Goal: Find specific page/section: Find specific page/section

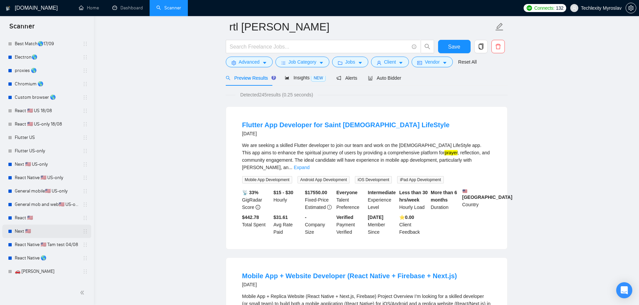
scroll to position [67, 0]
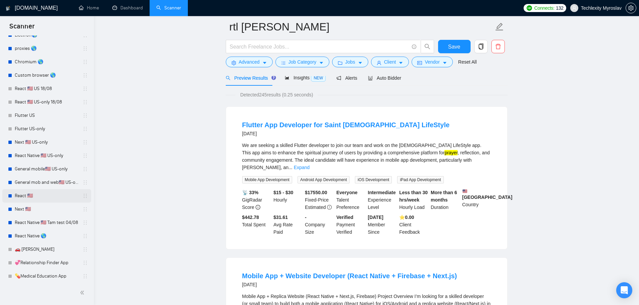
click at [40, 195] on link "React 🇺🇸" at bounding box center [47, 195] width 64 height 13
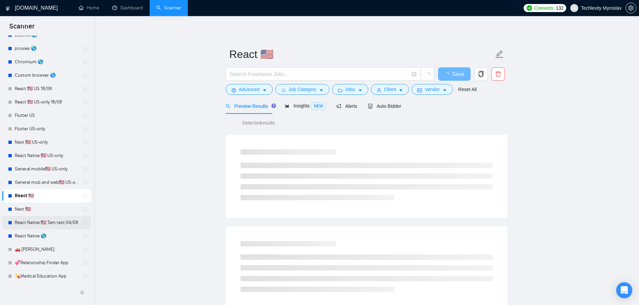
click at [52, 226] on link "React Native 🇺🇸 Tam test 04/08" at bounding box center [47, 222] width 64 height 13
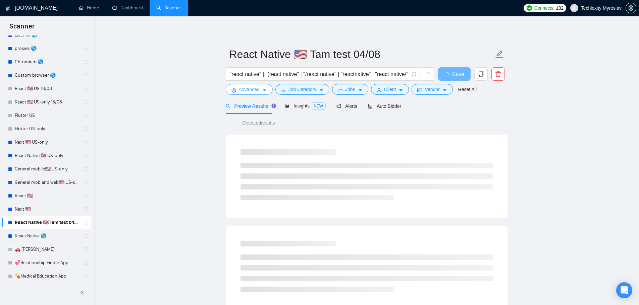
click at [249, 91] on span "Advanced" at bounding box center [249, 89] width 21 height 7
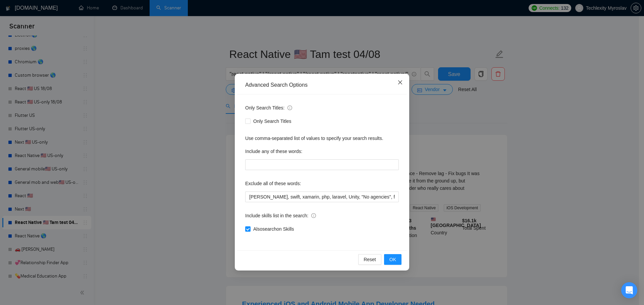
click at [398, 84] on icon "close" at bounding box center [399, 82] width 5 height 5
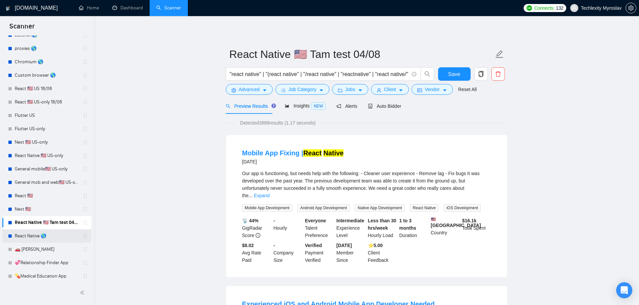
click at [48, 235] on link "React Native 🌎" at bounding box center [47, 236] width 64 height 13
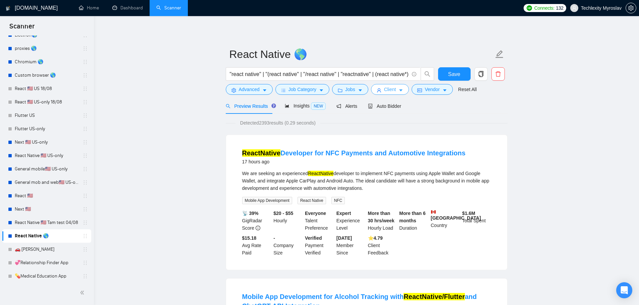
click at [384, 88] on span "Client" at bounding box center [390, 89] width 12 height 7
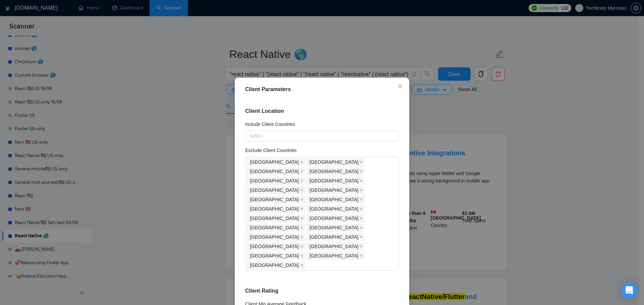
click at [421, 109] on div "Client Parameters Client Location Include Client Countries Select Exclude Clien…" at bounding box center [322, 152] width 644 height 305
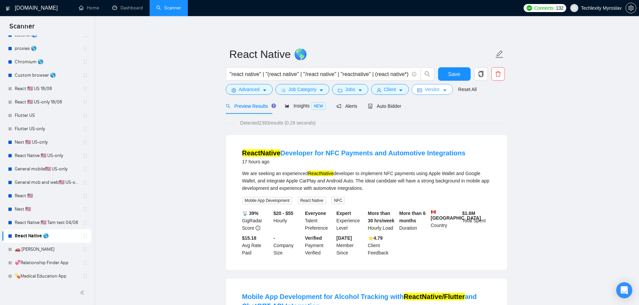
click at [421, 89] on button "Vendor" at bounding box center [431, 89] width 41 height 11
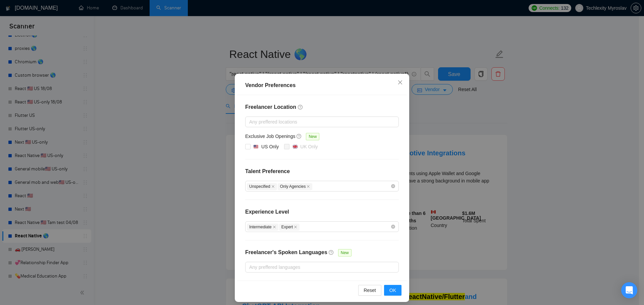
click at [435, 160] on div "Vendor Preferences Freelancer Location Any preffered locations Exclusive Job Op…" at bounding box center [322, 152] width 644 height 305
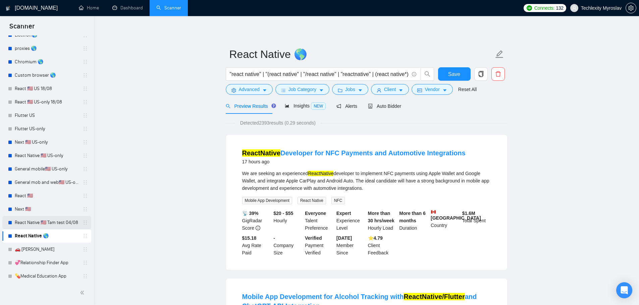
click at [41, 225] on link "React Native 🇺🇸 Tam test 04/08" at bounding box center [47, 222] width 64 height 13
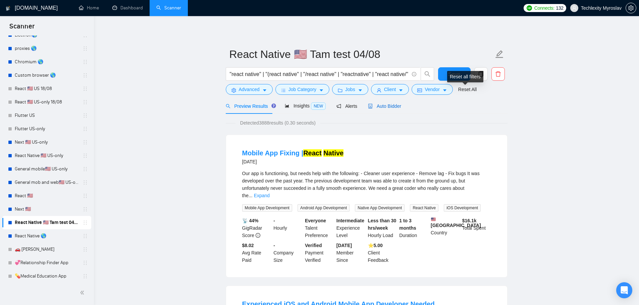
click at [389, 110] on div "Auto Bidder" at bounding box center [384, 106] width 33 height 7
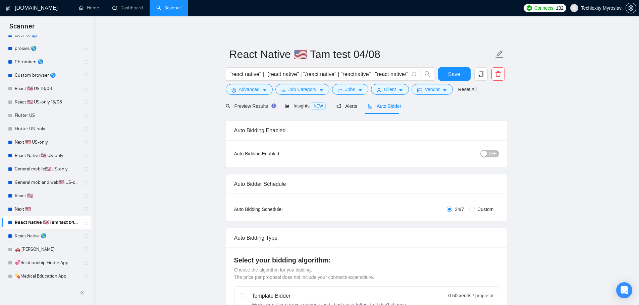
radio input "false"
radio input "true"
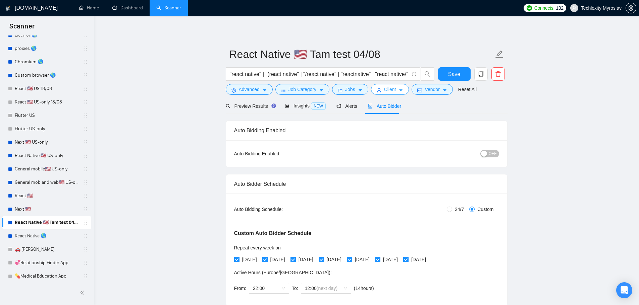
click at [388, 88] on span "Client" at bounding box center [390, 89] width 12 height 7
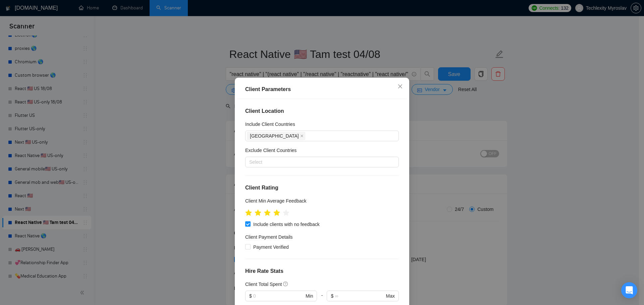
click at [422, 88] on div "Client Parameters Client Location Include Client Countries [GEOGRAPHIC_DATA] Ex…" at bounding box center [322, 152] width 644 height 305
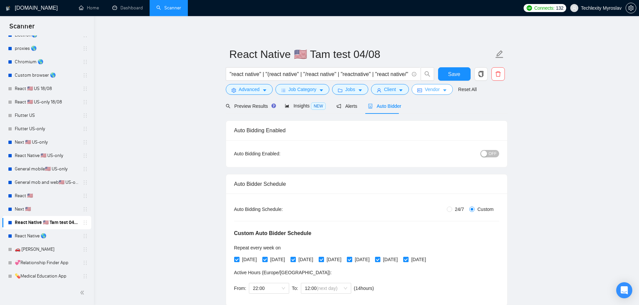
click at [420, 91] on button "Vendor" at bounding box center [431, 89] width 41 height 11
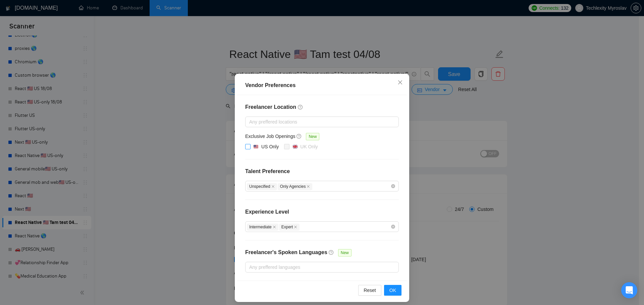
click at [250, 147] on span "US Only" at bounding box center [265, 147] width 31 height 8
click at [249, 147] on input "US Only" at bounding box center [247, 146] width 5 height 5
click at [394, 293] on button "OK" at bounding box center [392, 290] width 17 height 11
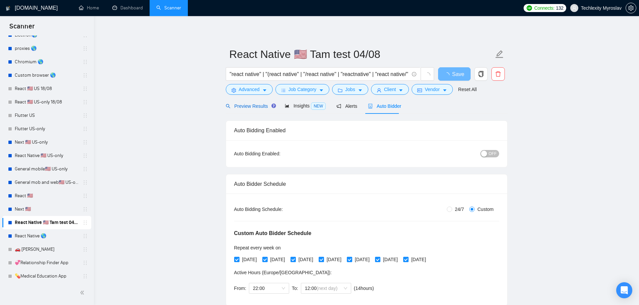
click at [244, 109] on div "Preview Results" at bounding box center [250, 106] width 48 height 7
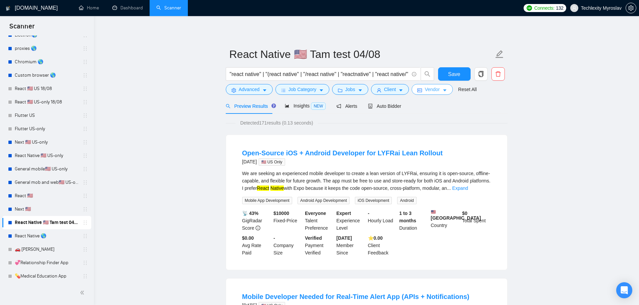
click at [418, 87] on button "Vendor" at bounding box center [431, 89] width 41 height 11
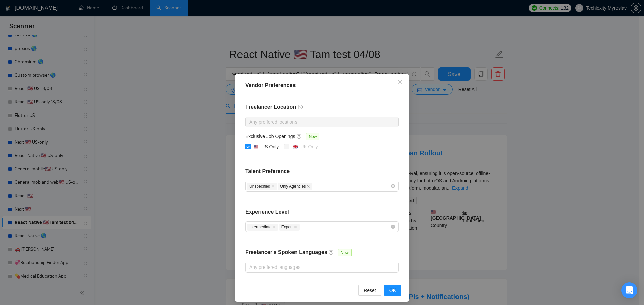
click at [253, 147] on img at bounding box center [255, 147] width 5 height 5
click at [250, 147] on input "US Only" at bounding box center [247, 146] width 5 height 5
checkbox input "false"
click at [393, 291] on span "OK" at bounding box center [392, 290] width 7 height 7
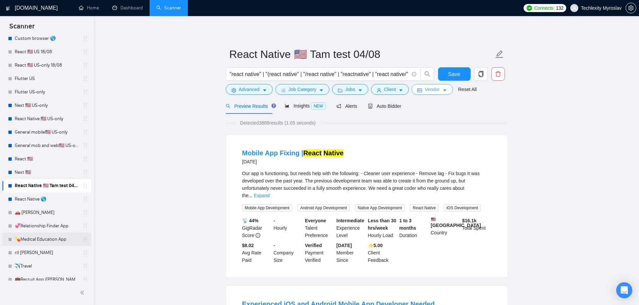
scroll to position [101, 0]
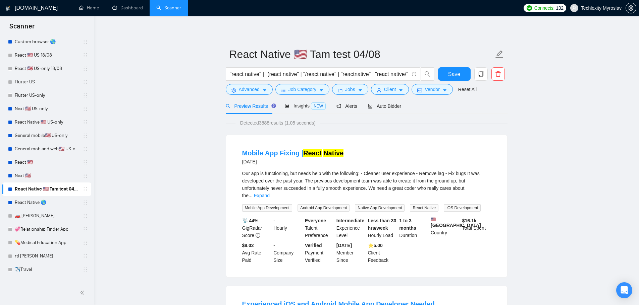
drag, startPoint x: 36, startPoint y: 98, endPoint x: 373, endPoint y: 27, distance: 344.3
click at [36, 98] on link "Flutter US-only" at bounding box center [47, 95] width 64 height 13
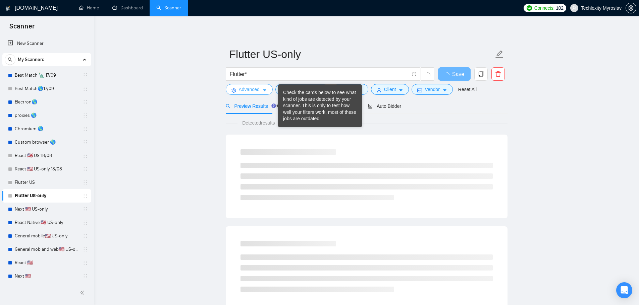
click at [247, 89] on span "Advanced" at bounding box center [249, 89] width 21 height 7
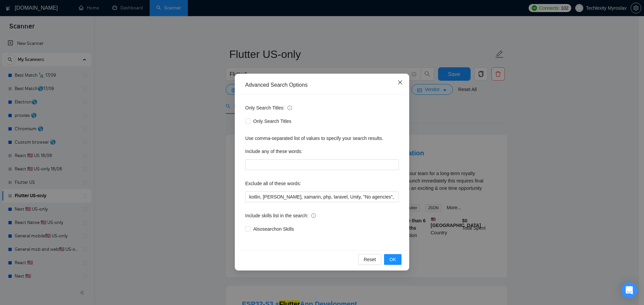
click at [401, 85] on icon "close" at bounding box center [399, 82] width 5 height 5
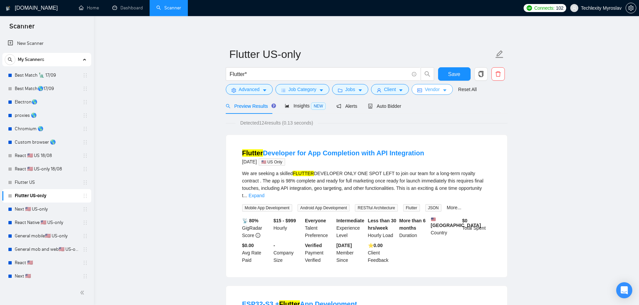
click at [422, 87] on button "Vendor" at bounding box center [431, 89] width 41 height 11
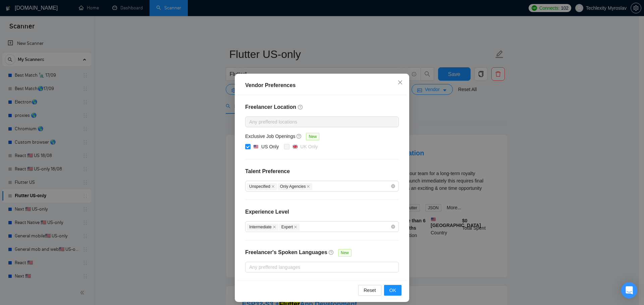
click at [145, 125] on div "Vendor Preferences Freelancer Location Any preffered locations Exclusive Job Op…" at bounding box center [322, 152] width 644 height 305
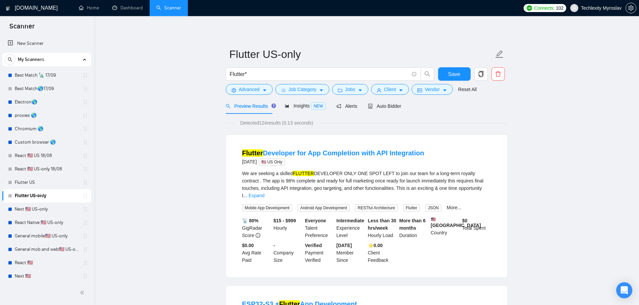
drag, startPoint x: 226, startPoint y: 268, endPoint x: 244, endPoint y: 285, distance: 24.7
click at [53, 236] on link "General mobile🇺🇸 US-only" at bounding box center [47, 236] width 64 height 13
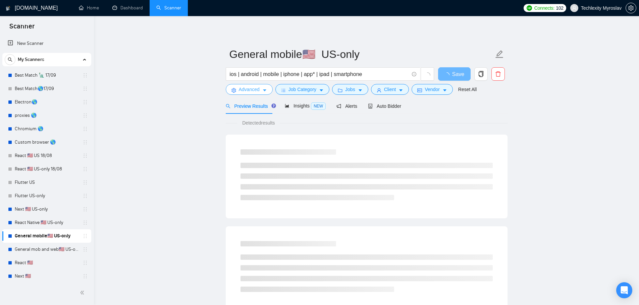
click at [248, 92] on span "Advanced" at bounding box center [249, 89] width 21 height 7
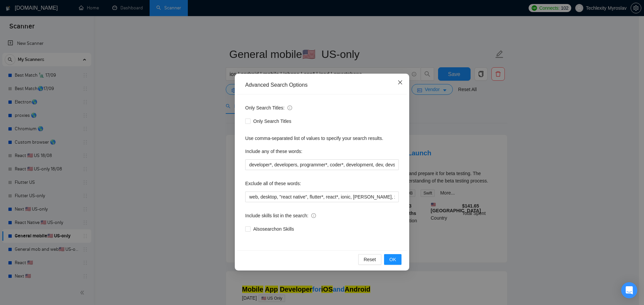
click at [399, 83] on icon "close" at bounding box center [399, 82] width 5 height 5
